Goal: Task Accomplishment & Management: Use online tool/utility

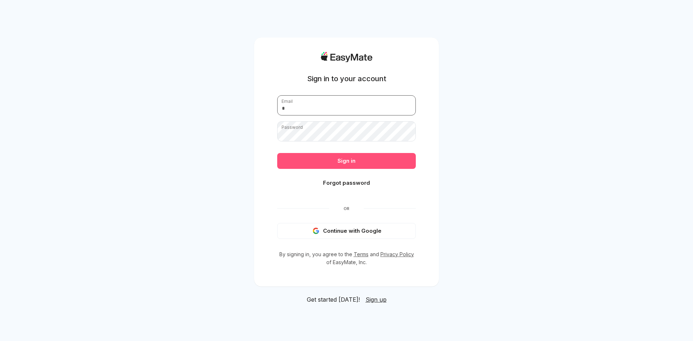
type input "**********"
click at [317, 165] on button "Sign in" at bounding box center [346, 161] width 139 height 16
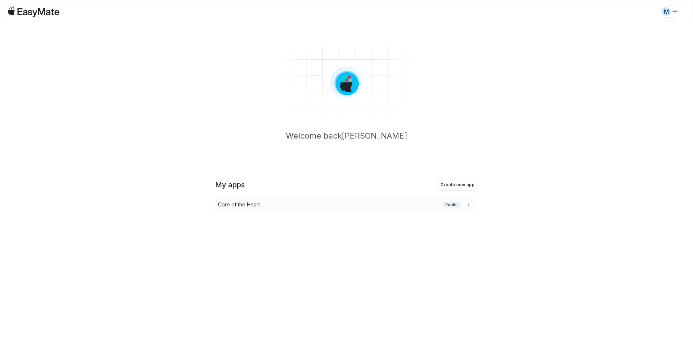
click at [309, 210] on div "Core of the Heart Public" at bounding box center [346, 204] width 263 height 17
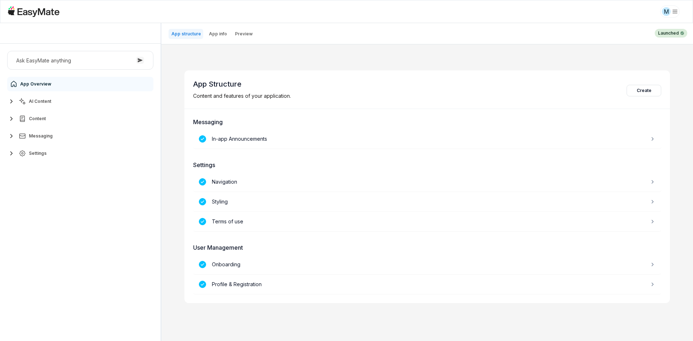
click at [124, 189] on div "Ask EasyMate anything App Overview AI Content Content Messaging Settings" at bounding box center [80, 192] width 161 height 297
click at [51, 106] on button "AI Content" at bounding box center [80, 101] width 146 height 14
click at [60, 120] on link "Agents 3" at bounding box center [84, 118] width 135 height 14
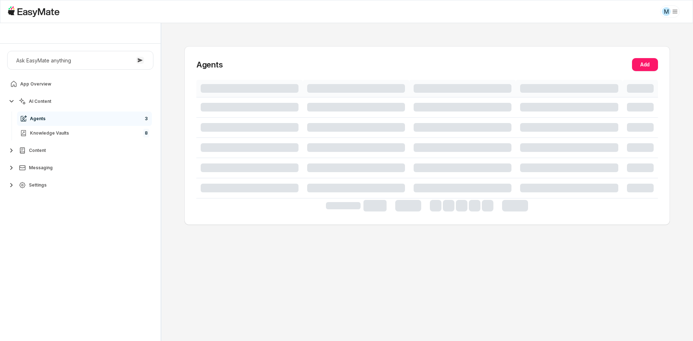
click at [96, 233] on div "Ask EasyMate anything App Overview AI Content Agents 3 Knowledge Vaults 8 Conte…" at bounding box center [80, 192] width 161 height 297
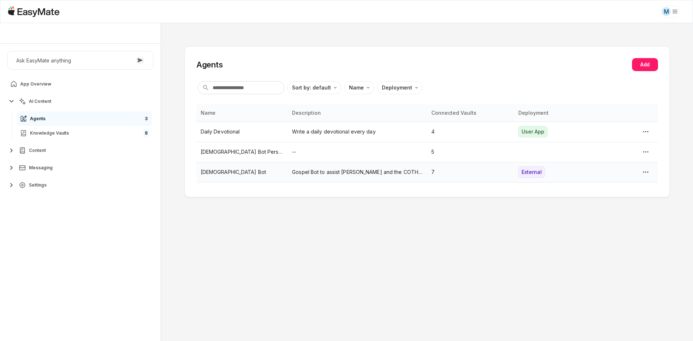
click at [205, 176] on td "[DEMOGRAPHIC_DATA] Bot" at bounding box center [242, 172] width 92 height 20
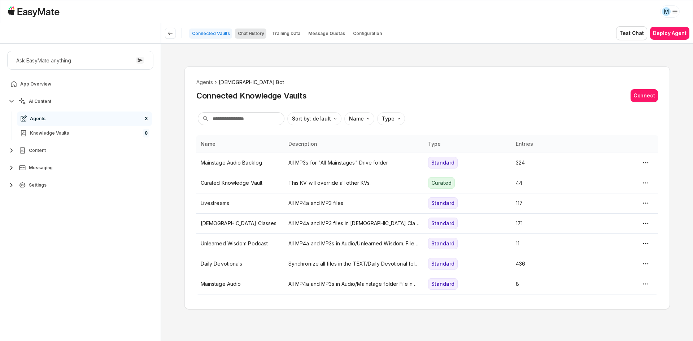
click at [249, 35] on p "Chat History" at bounding box center [251, 34] width 26 height 6
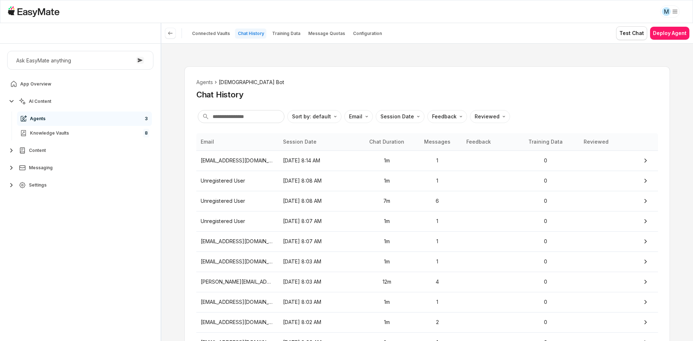
click at [178, 149] on div "Agents Gospel Bot Chat History Sort by: default Direction Email Session Date Fe…" at bounding box center [426, 192] width 531 height 298
type textarea "*"
click at [358, 119] on html "M Core of the Heart Ask EasyMate anything App Overview AI Content Agents 3 Know…" at bounding box center [346, 170] width 693 height 341
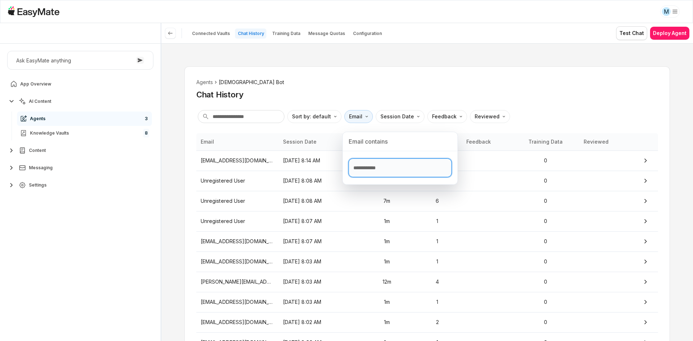
click at [372, 173] on input "Text filter input" at bounding box center [400, 167] width 103 height 19
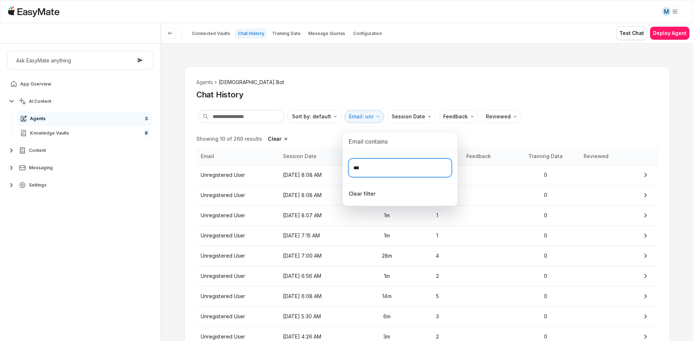
type input "***"
click at [180, 217] on html "M Core of the Heart Ask EasyMate anything App Overview AI Content Agents 3 Know…" at bounding box center [346, 170] width 693 height 341
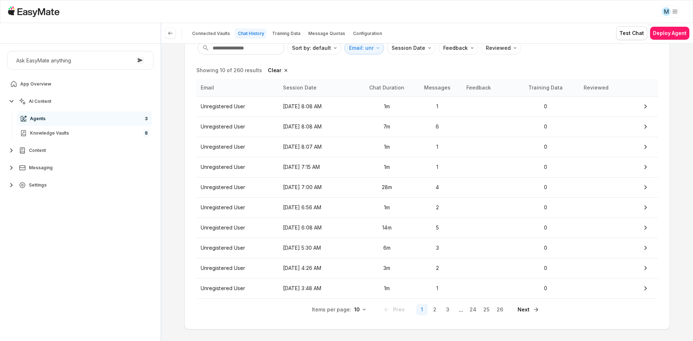
scroll to position [72, 0]
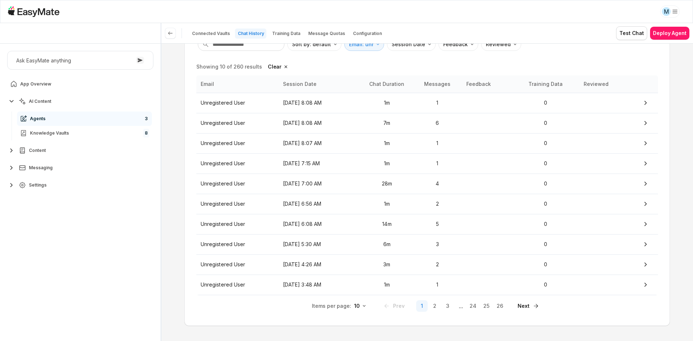
click at [177, 212] on div "Agents Gospel Bot Chat History Sort by: default Direction Email: unr Session Da…" at bounding box center [426, 192] width 531 height 298
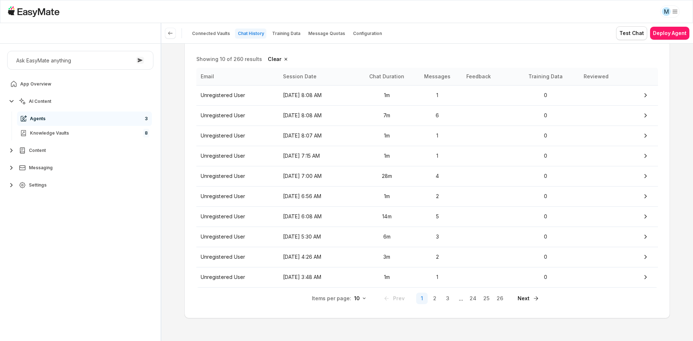
click at [169, 210] on div "Agents Gospel Bot Chat History Sort by: default Direction Email: unr Session Da…" at bounding box center [426, 192] width 531 height 298
click at [169, 208] on div "Agents Gospel Bot Chat History Sort by: default Direction Email: unr Session Da…" at bounding box center [426, 192] width 531 height 298
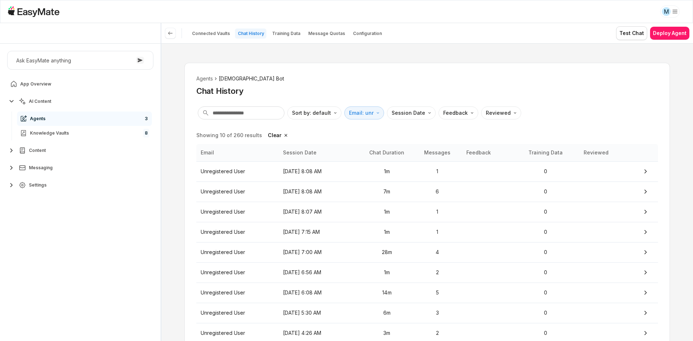
scroll to position [0, 0]
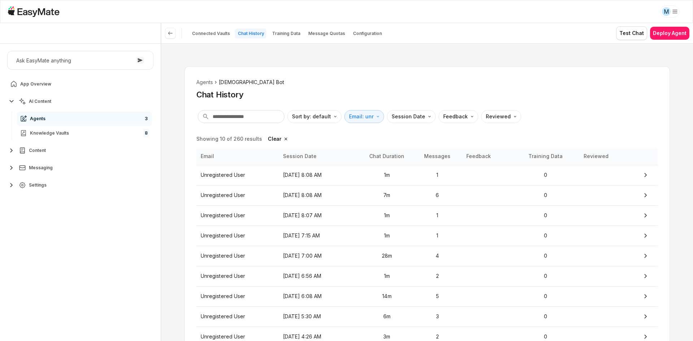
click at [169, 208] on div "Agents Gospel Bot Chat History Sort by: default Direction Email: unr Session Da…" at bounding box center [426, 192] width 531 height 298
click at [274, 135] on button "Clear" at bounding box center [279, 139] width 28 height 12
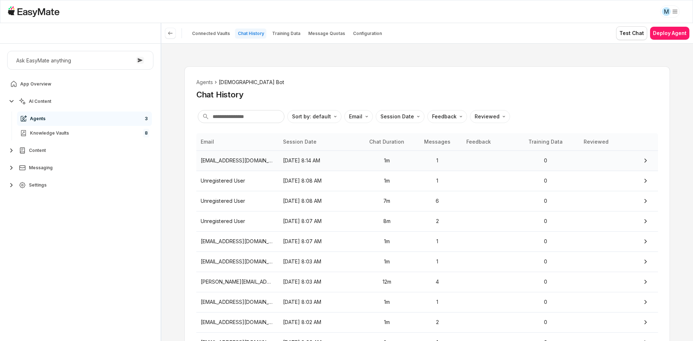
click at [211, 165] on td "[EMAIL_ADDRESS][DOMAIN_NAME]" at bounding box center [237, 160] width 82 height 20
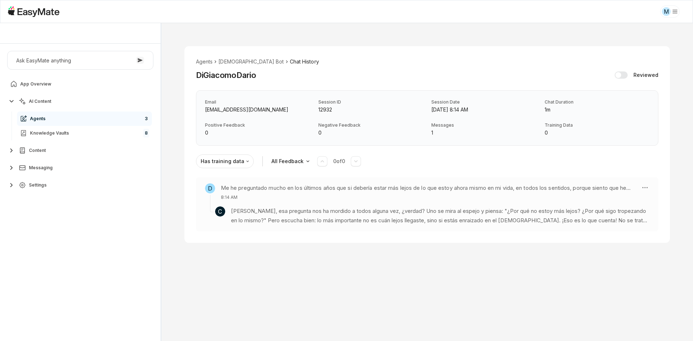
click at [262, 200] on p "8:14 AM" at bounding box center [428, 197] width 414 height 6
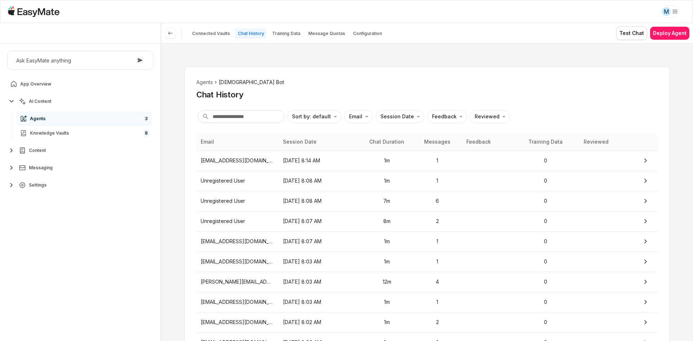
click at [175, 148] on div "Agents Gospel Bot Chat History Sort by: default Direction Email Session Date Fe…" at bounding box center [426, 192] width 531 height 298
click at [109, 133] on link "Knowledge Vaults 8" at bounding box center [84, 133] width 135 height 14
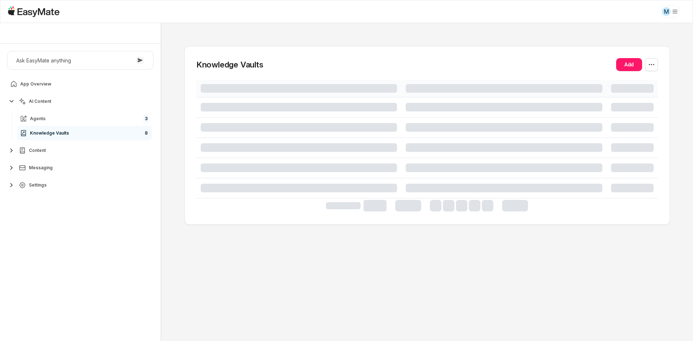
click at [87, 184] on button "Settings" at bounding box center [80, 185] width 146 height 14
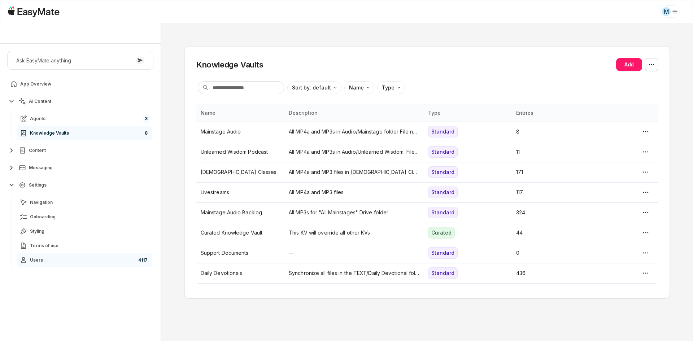
click at [94, 262] on link "Users 4117" at bounding box center [84, 260] width 135 height 14
type textarea "*"
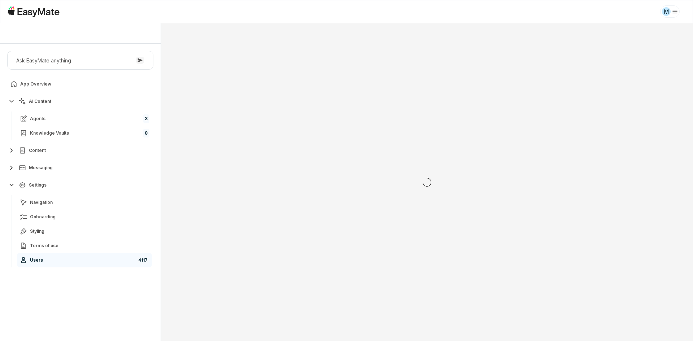
click at [97, 312] on div "Ask EasyMate anything App Overview AI Content Agents 3 Knowledge Vaults 8 Conte…" at bounding box center [80, 192] width 161 height 297
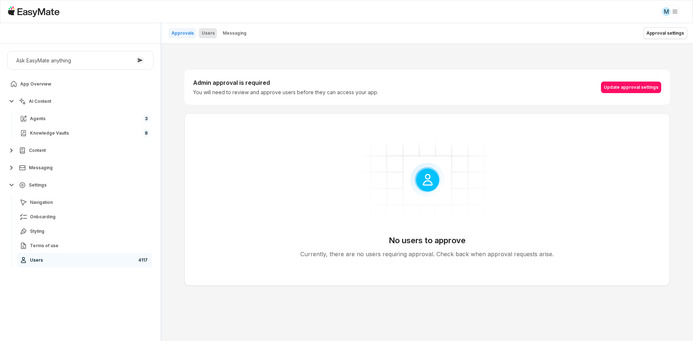
click at [211, 31] on p "Users" at bounding box center [208, 33] width 13 height 6
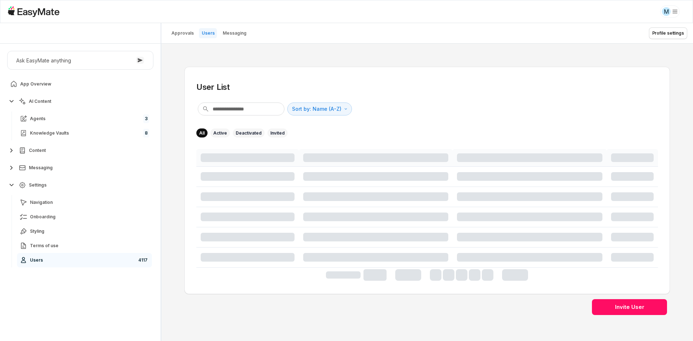
click at [172, 126] on div "User List Sort by: Name (A-Z) Direction All Active Deactivated Invited Invite U…" at bounding box center [426, 192] width 531 height 297
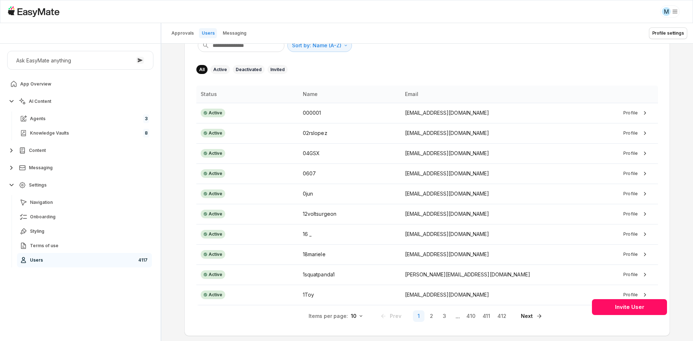
scroll to position [72, 0]
